Goal: Ask a question

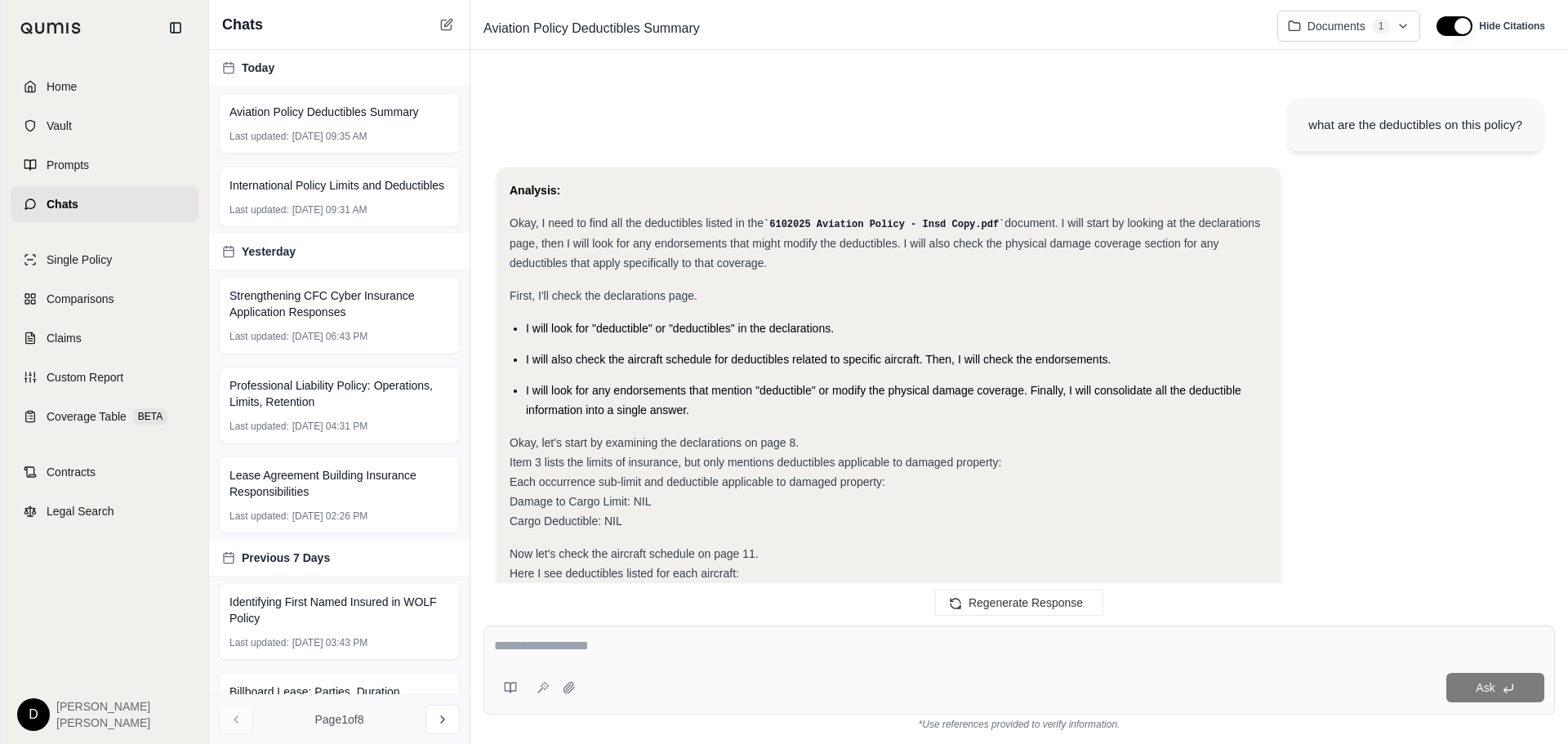
scroll to position [1149, 0]
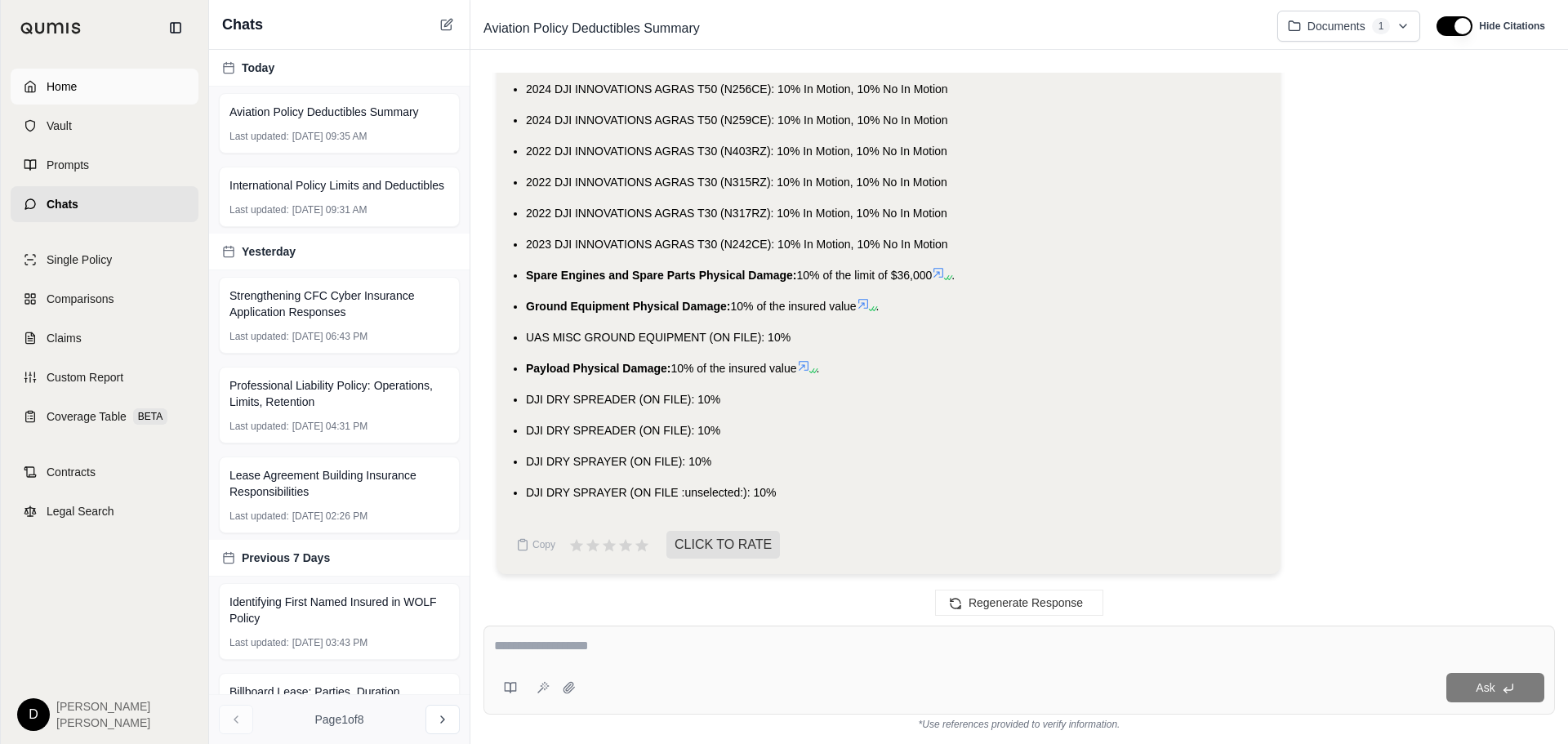
click at [57, 82] on span "Home" at bounding box center [61, 86] width 30 height 16
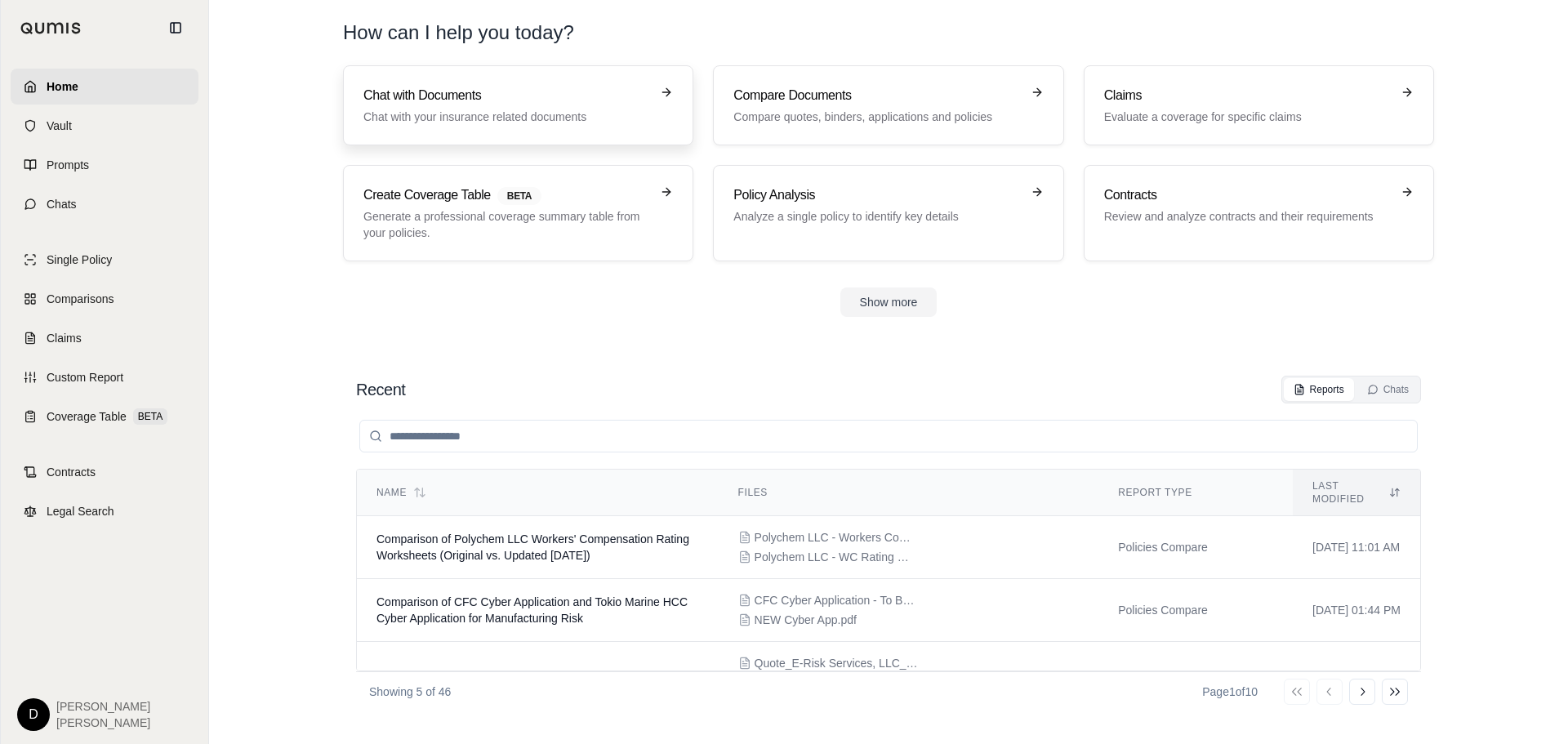
click at [421, 80] on link "Chat with Documents Chat with your insurance related documents" at bounding box center [518, 105] width 351 height 80
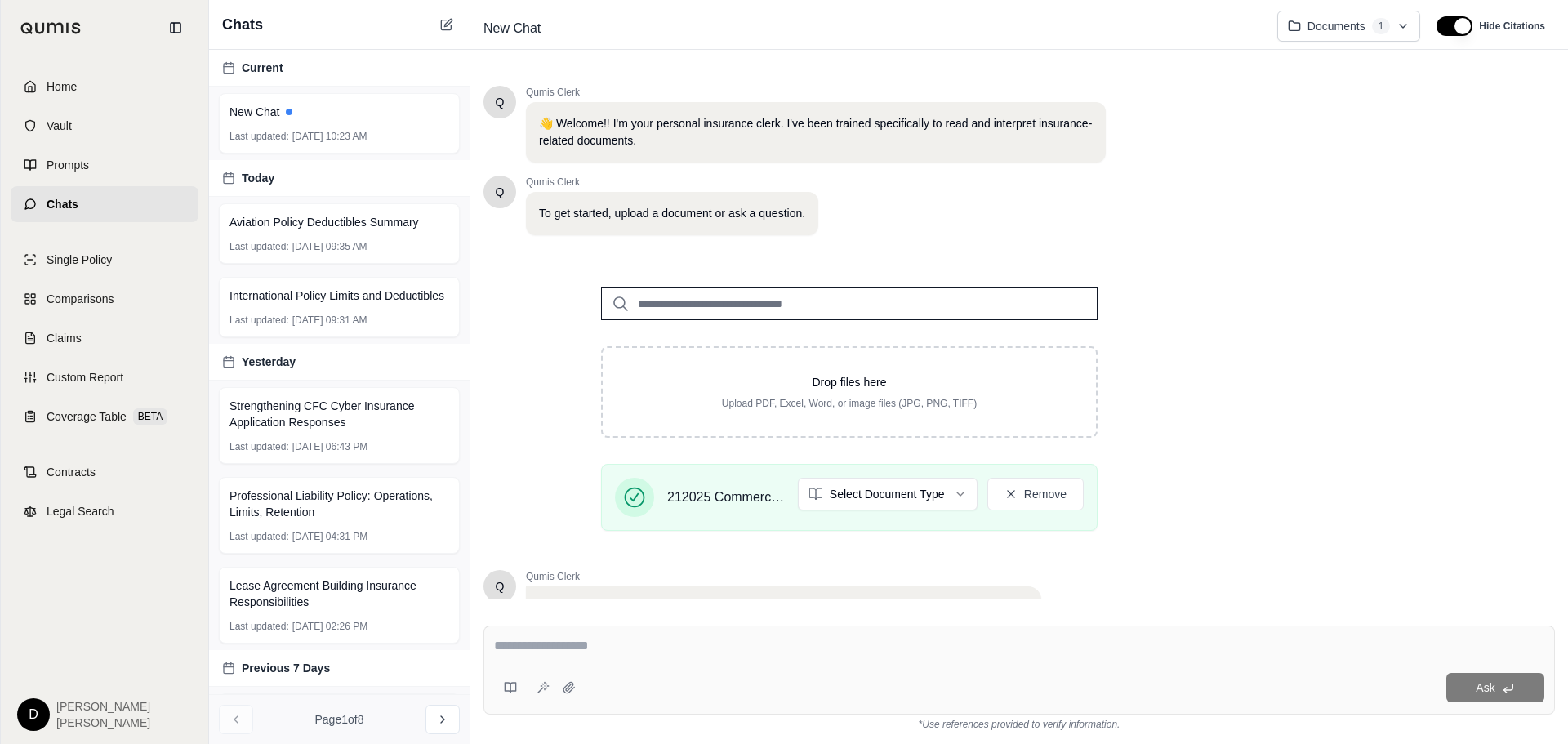
scroll to position [81, 0]
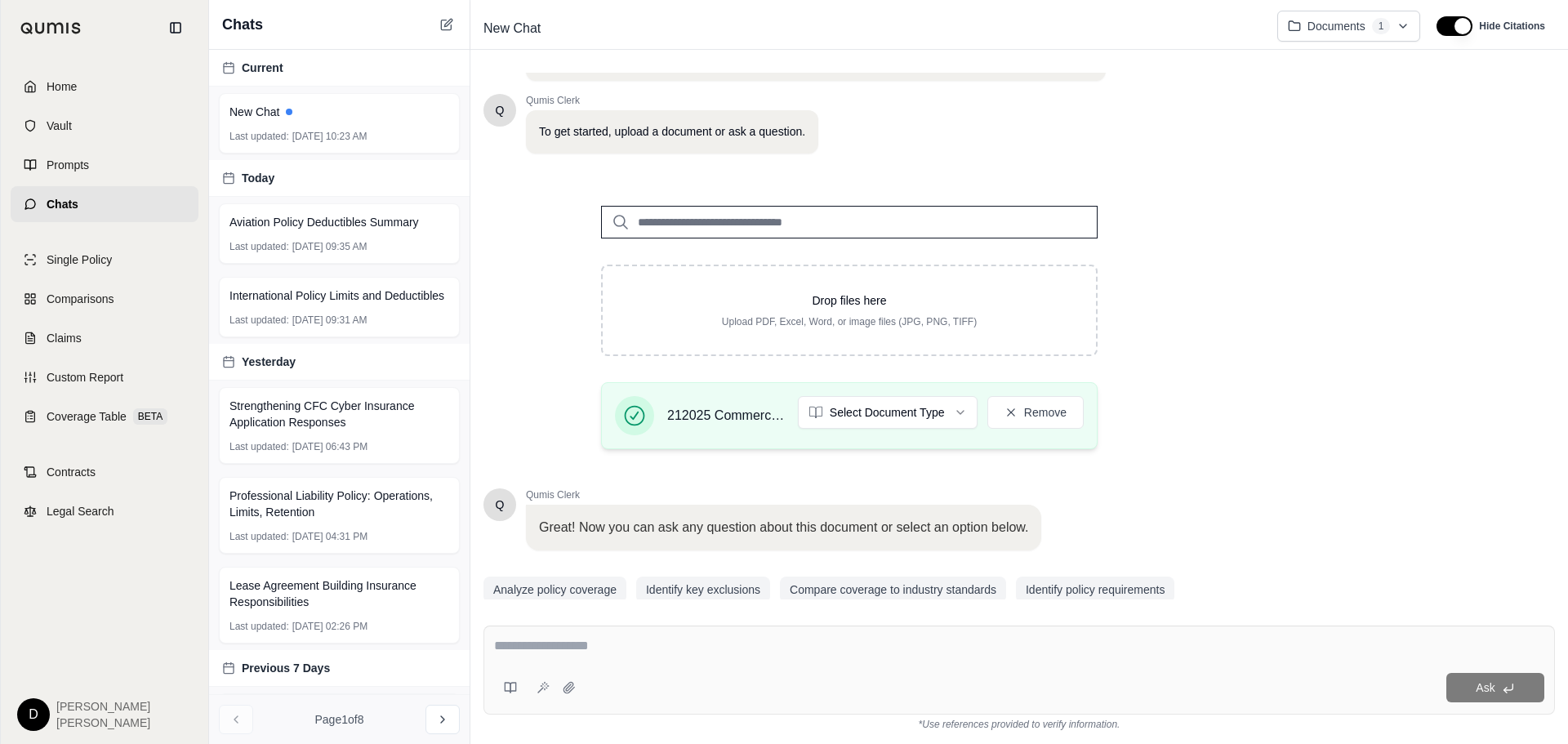
click at [741, 416] on span "212025 Commercial Package - [GEOGRAPHIC_DATA] - Western Harvest Bean ULC Policy…" at bounding box center [726, 415] width 117 height 20
click at [830, 423] on html "Home Vault Prompts Chats Single Policy Comparisons Claims Custom Report Coverag…" at bounding box center [784, 372] width 1568 height 744
click at [710, 421] on html "Home Vault Prompts Chats Single Policy Comparisons Claims Custom Report Coverag…" at bounding box center [784, 372] width 1568 height 744
click at [591, 647] on textarea at bounding box center [1019, 646] width 1051 height 20
type textarea "**********"
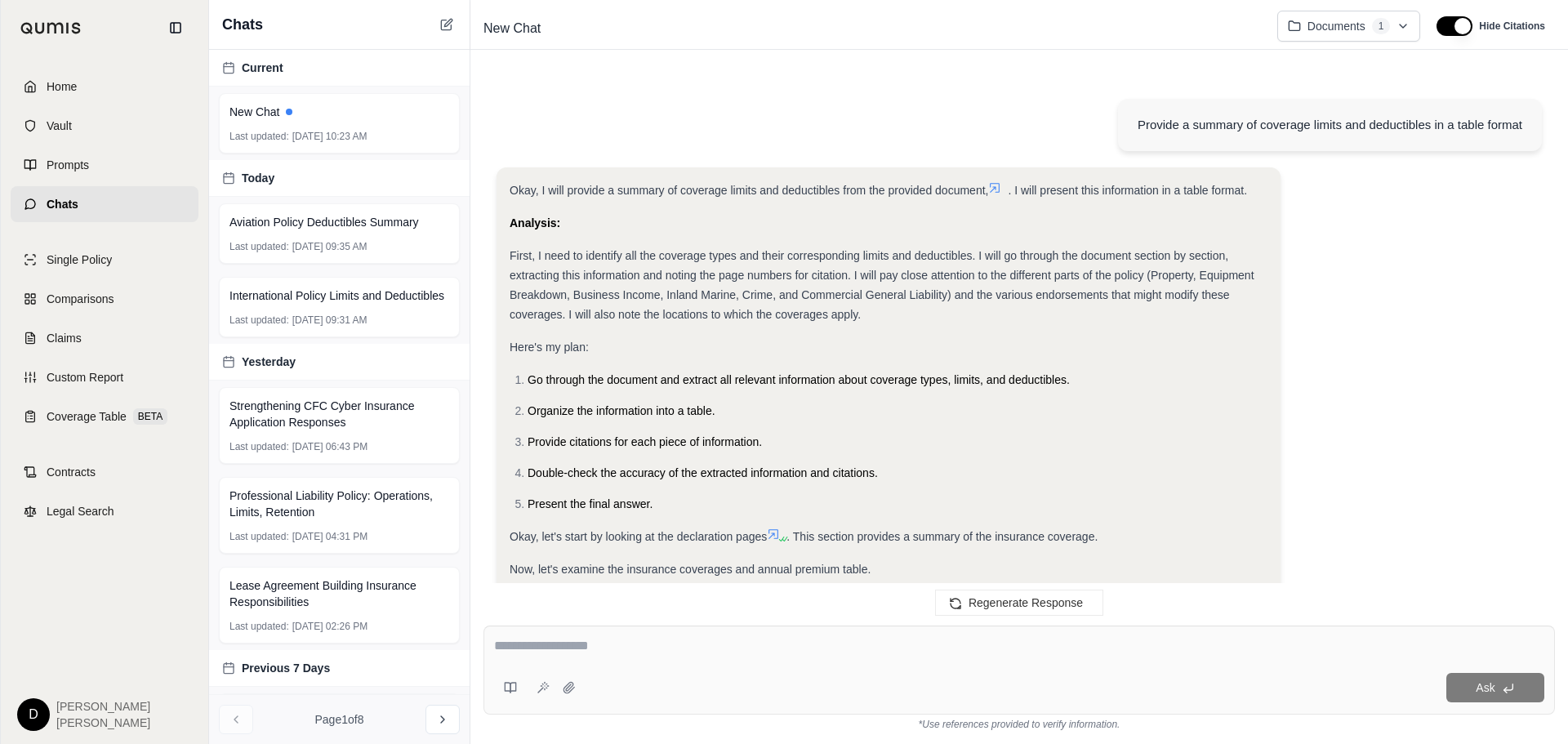
scroll to position [4222, 0]
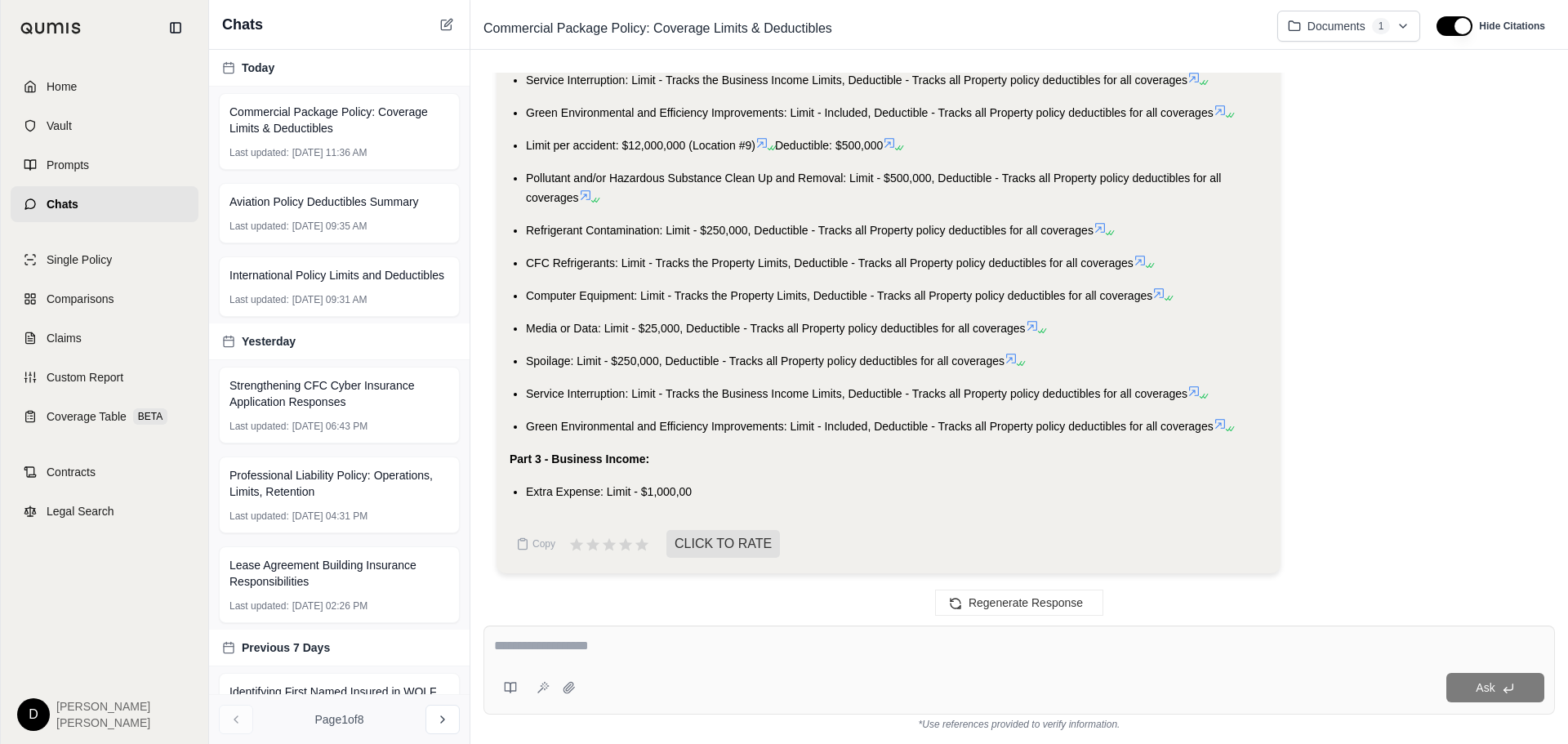
click at [620, 652] on textarea at bounding box center [1019, 646] width 1051 height 20
type textarea "**********"
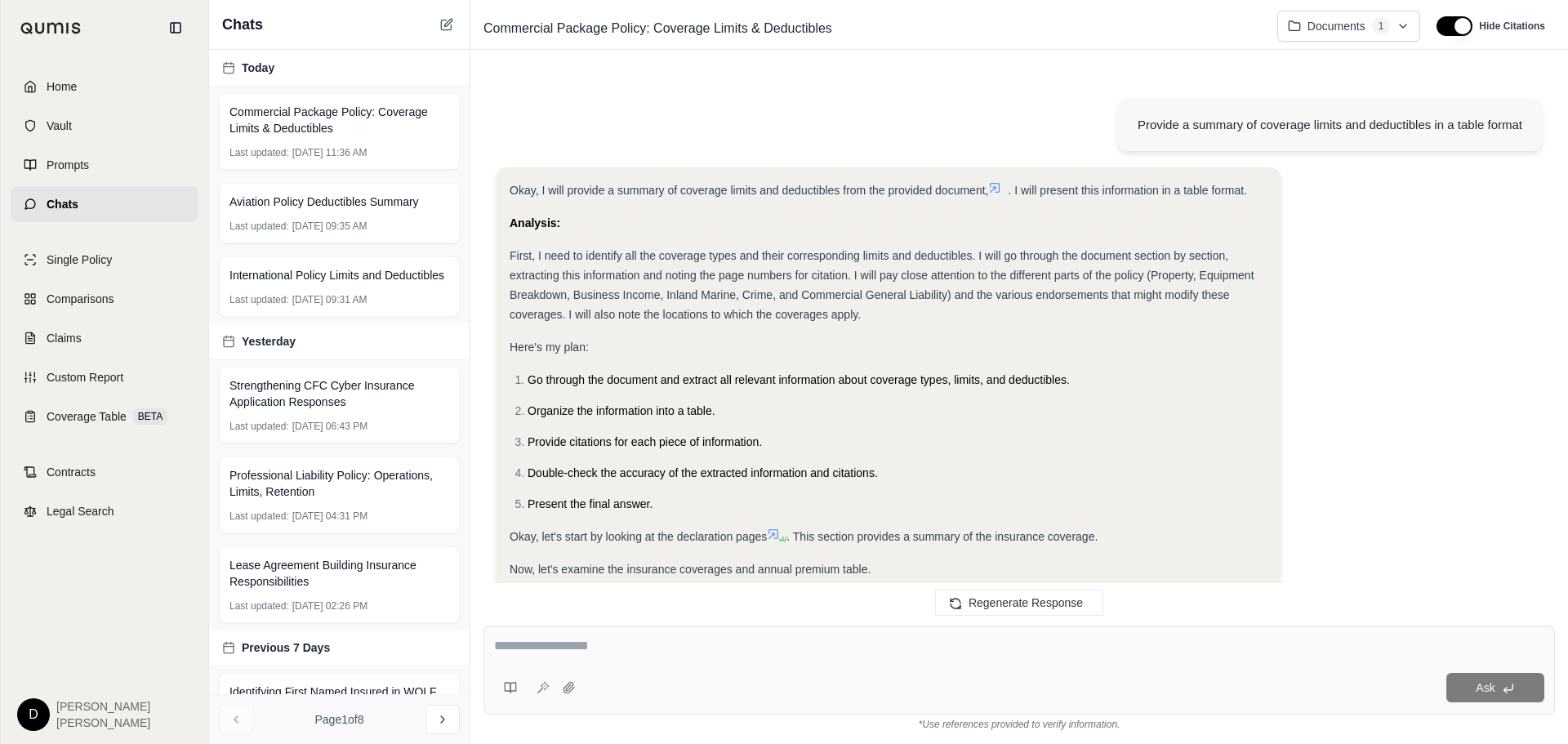
scroll to position [5326, 0]
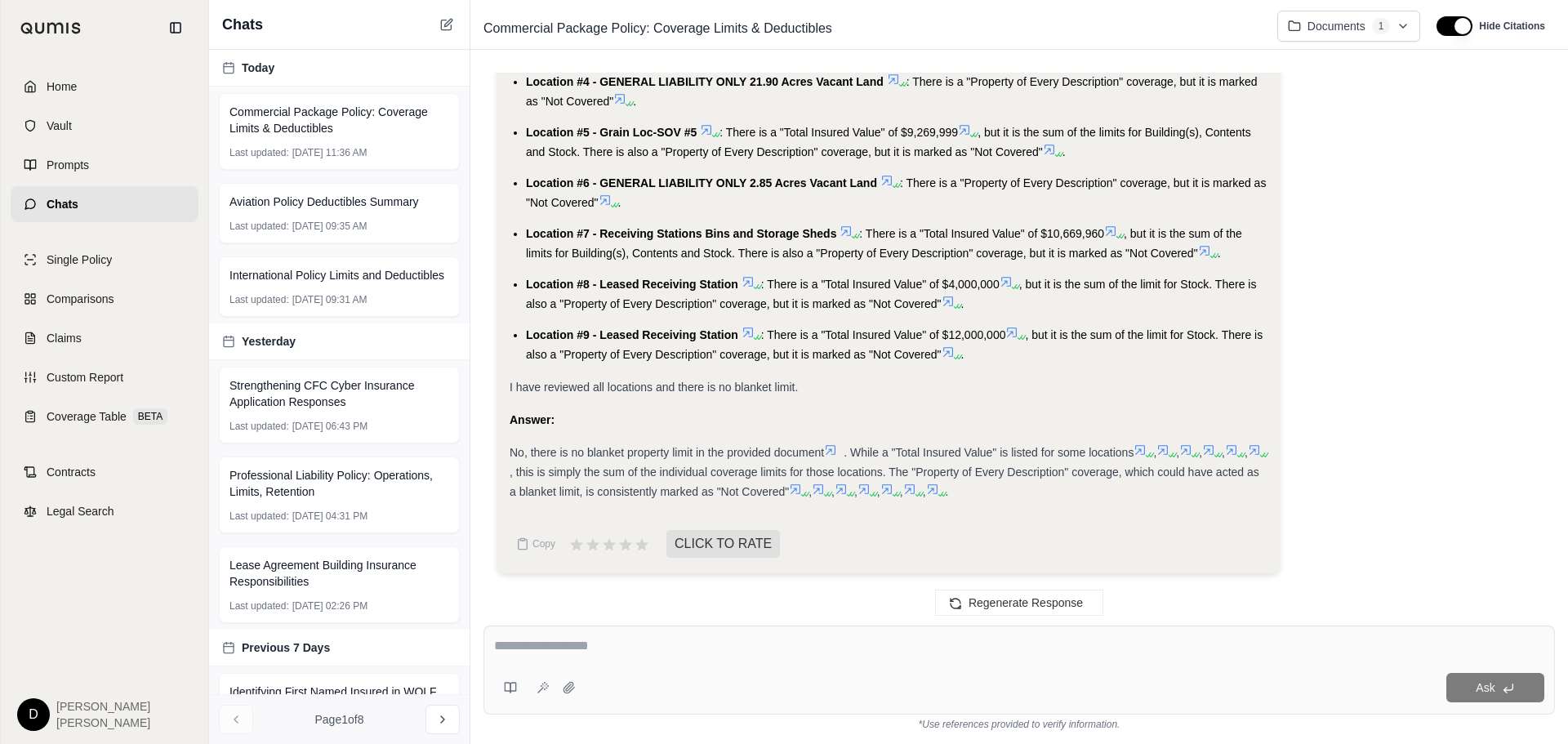
click at [616, 645] on textarea at bounding box center [1019, 646] width 1051 height 20
type textarea "**********"
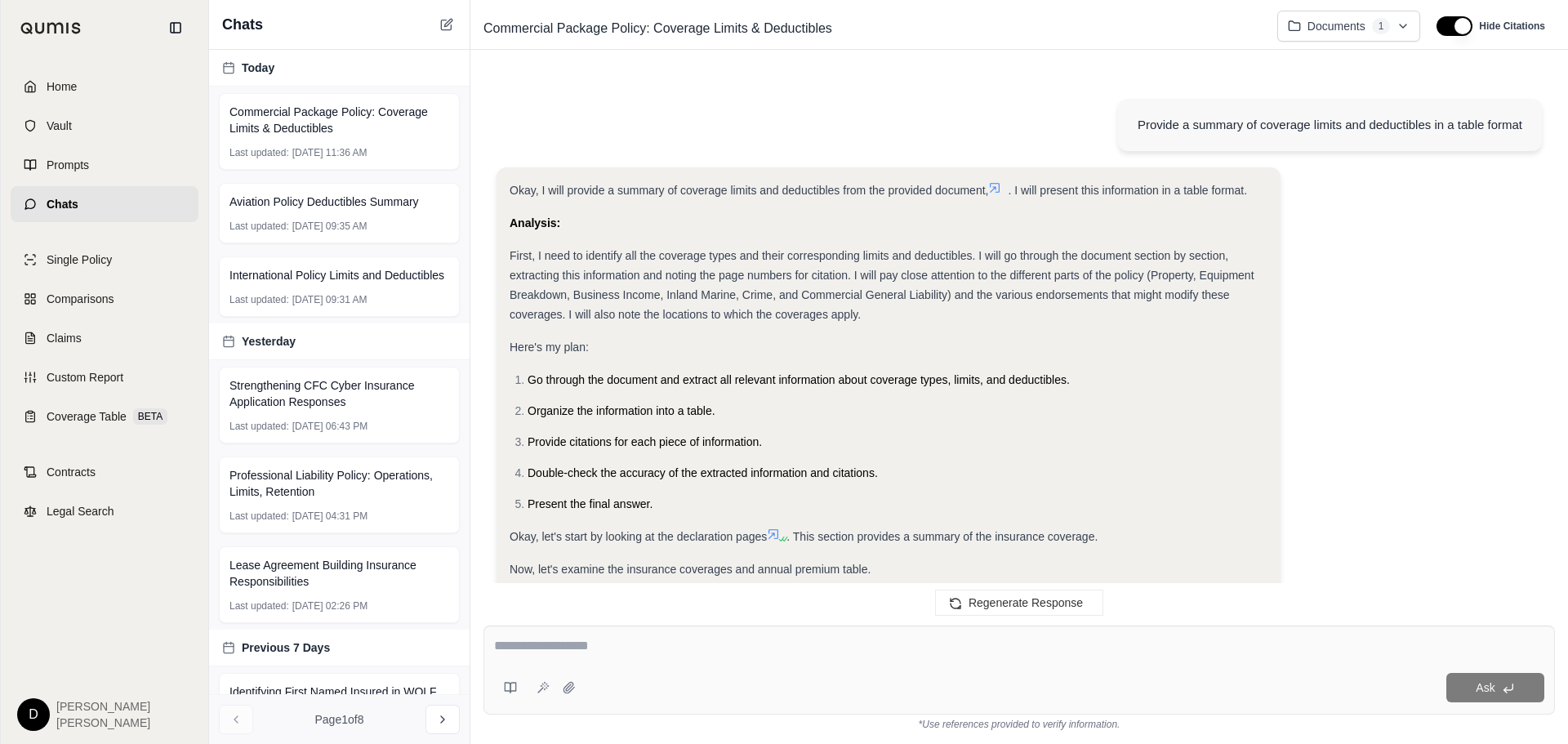
scroll to position [6141, 0]
